Goal: Information Seeking & Learning: Learn about a topic

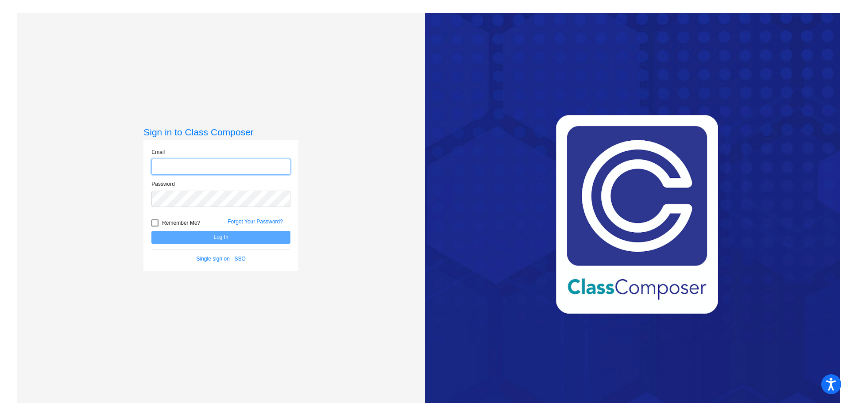
type input "[EMAIL_ADDRESS][DOMAIN_NAME]"
click at [246, 240] on button "Log In" at bounding box center [220, 237] width 139 height 13
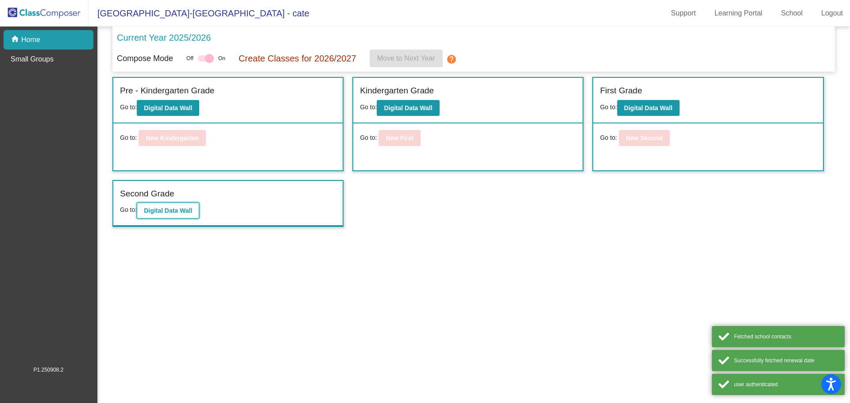
click at [162, 213] on b "Digital Data Wall" at bounding box center [168, 210] width 48 height 7
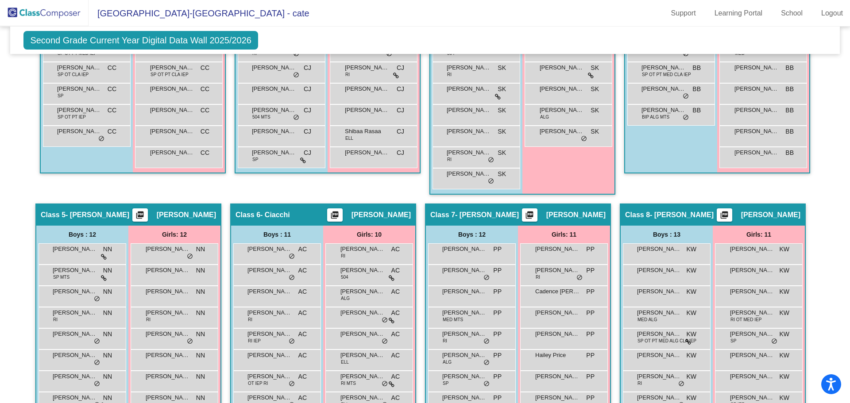
scroll to position [580, 0]
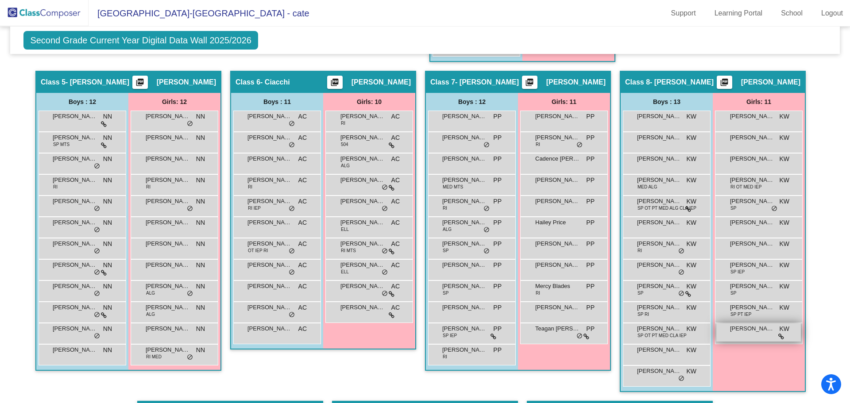
click at [780, 336] on icon at bounding box center [782, 337] width 6 height 6
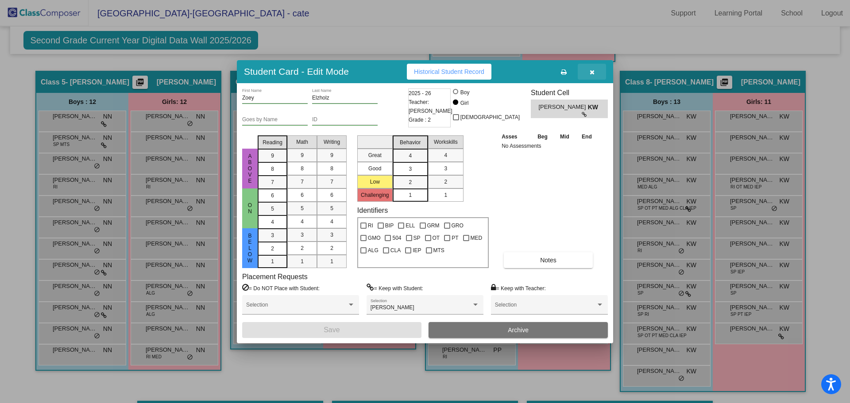
click at [597, 75] on button "button" at bounding box center [592, 72] width 28 height 16
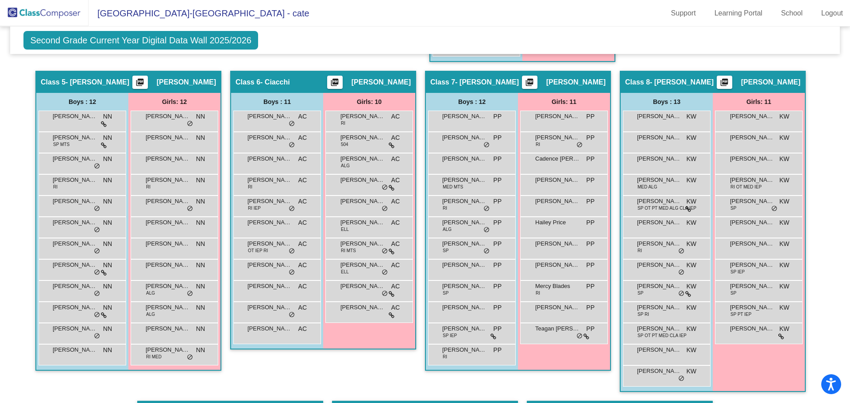
click at [563, 30] on div "Second Grade Current Year Digital Data Wall 2025/2026 Add, Move, or Retain Stud…" at bounding box center [425, 40] width 830 height 27
click at [75, 248] on span "[PERSON_NAME]" at bounding box center [75, 244] width 44 height 9
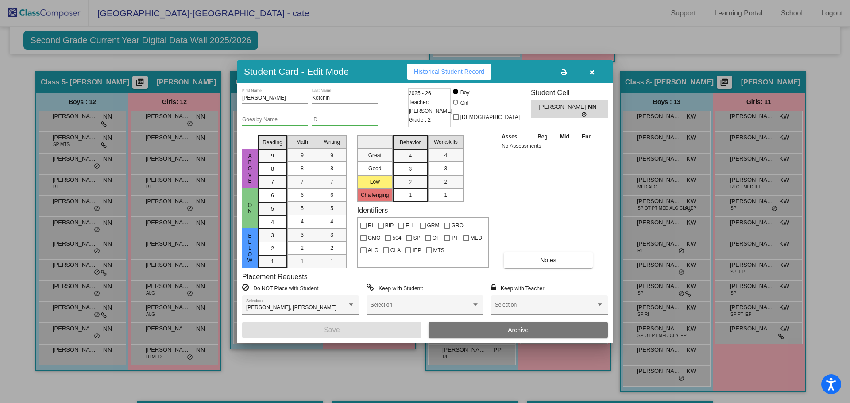
click at [598, 75] on button "button" at bounding box center [592, 72] width 28 height 16
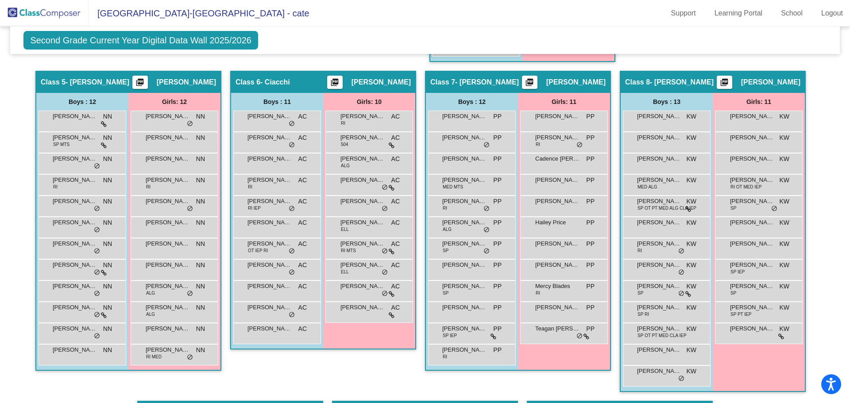
click at [577, 43] on div "Second Grade Current Year Digital Data Wall 2025/2026 Add, Move, or Retain Stud…" at bounding box center [425, 40] width 830 height 27
click at [150, 200] on span "[PERSON_NAME]" at bounding box center [168, 201] width 44 height 9
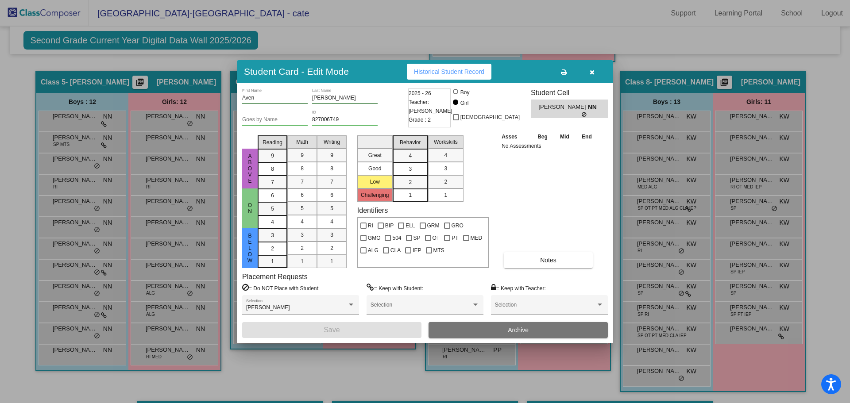
click at [594, 70] on icon "button" at bounding box center [592, 72] width 5 height 6
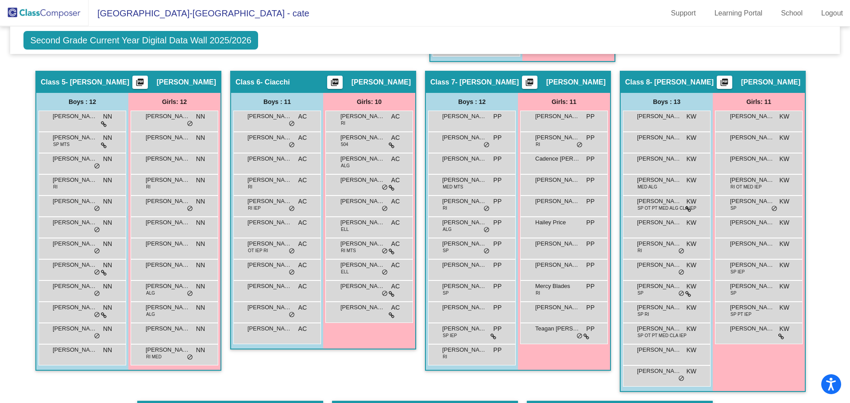
click at [588, 25] on mat-toolbar "[GEOGRAPHIC_DATA]-[GEOGRAPHIC_DATA] - cate Support Learning Portal School Logout" at bounding box center [425, 13] width 850 height 27
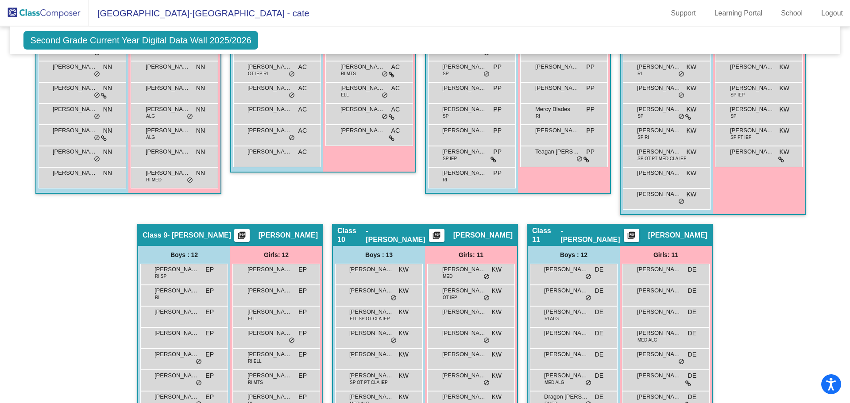
click at [777, 281] on div "Hallway - Hallway Class picture_as_pdf Add Student First Name Last Name Student…" at bounding box center [425, 58] width 816 height 991
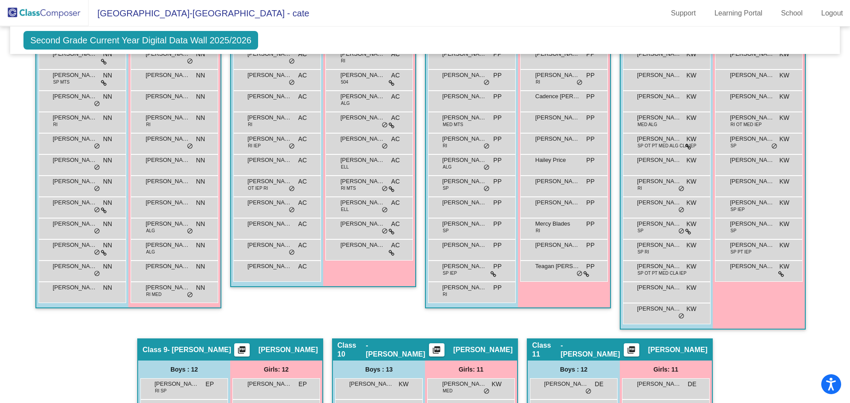
scroll to position [598, 0]
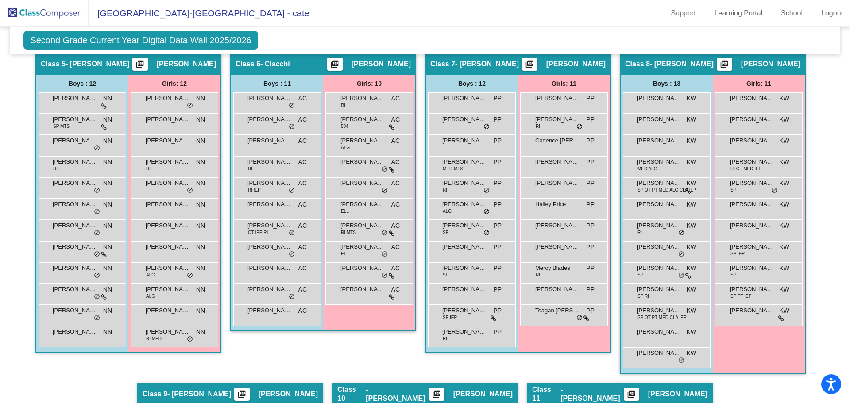
click at [818, 172] on div "Hallway - Hallway Class picture_as_pdf Add Student First Name Last Name Student…" at bounding box center [425, 217] width 816 height 991
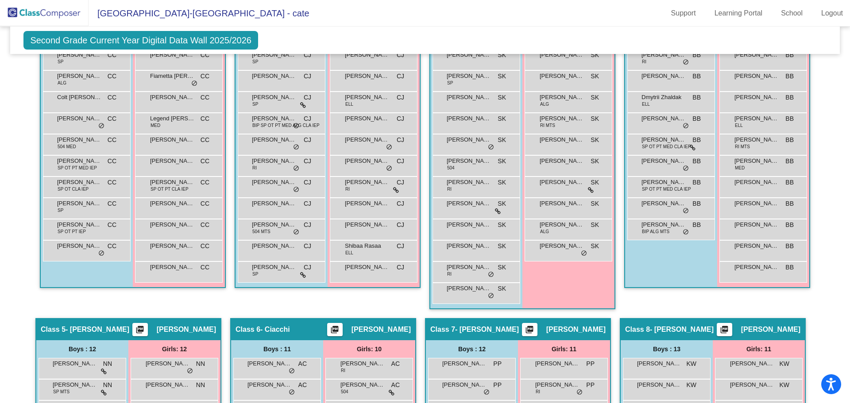
scroll to position [244, 0]
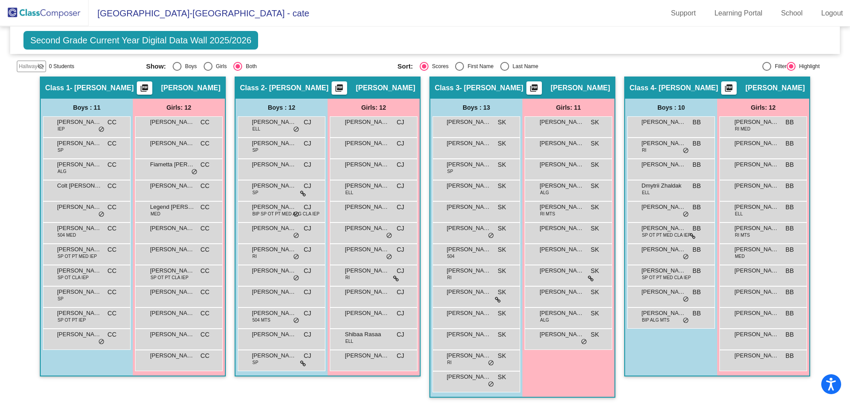
click at [389, 21] on mat-toolbar "[GEOGRAPHIC_DATA]-[GEOGRAPHIC_DATA] - cate Support Learning Portal School Logout" at bounding box center [425, 13] width 850 height 27
click at [578, 25] on mat-toolbar "[GEOGRAPHIC_DATA]-[GEOGRAPHIC_DATA] - cate Support Learning Portal School Logout" at bounding box center [425, 13] width 850 height 27
